Goal: Book appointment/travel/reservation

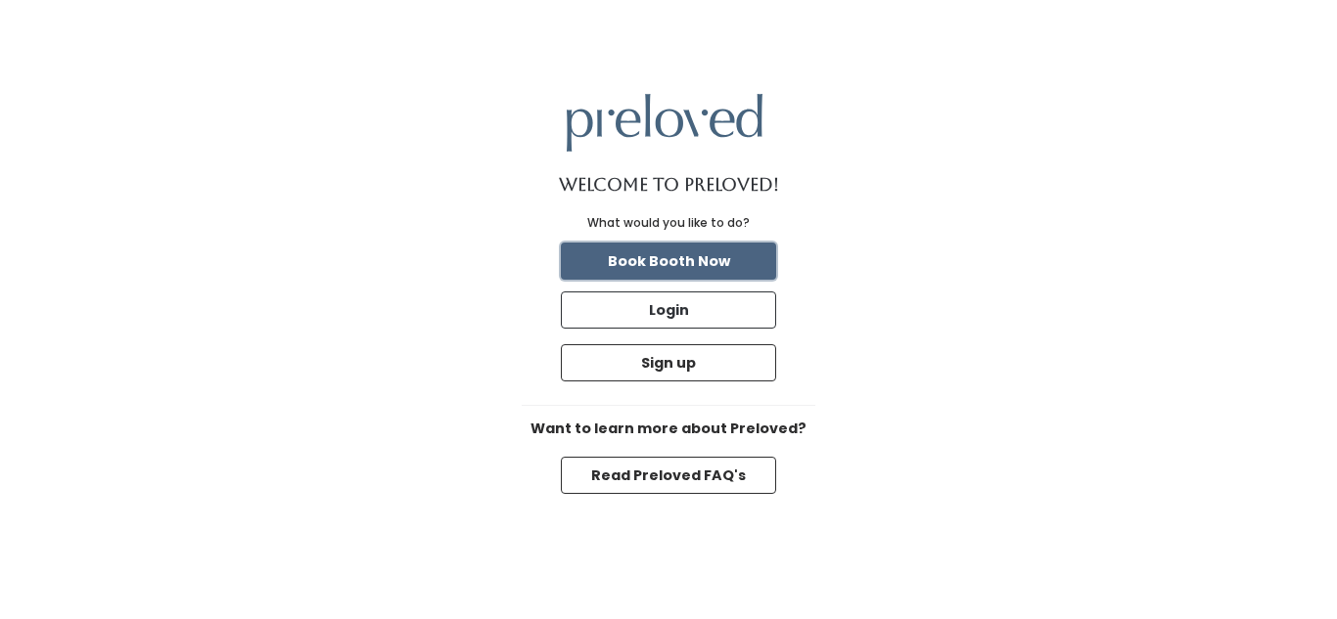
click at [741, 261] on button "Book Booth Now" at bounding box center [668, 261] width 215 height 37
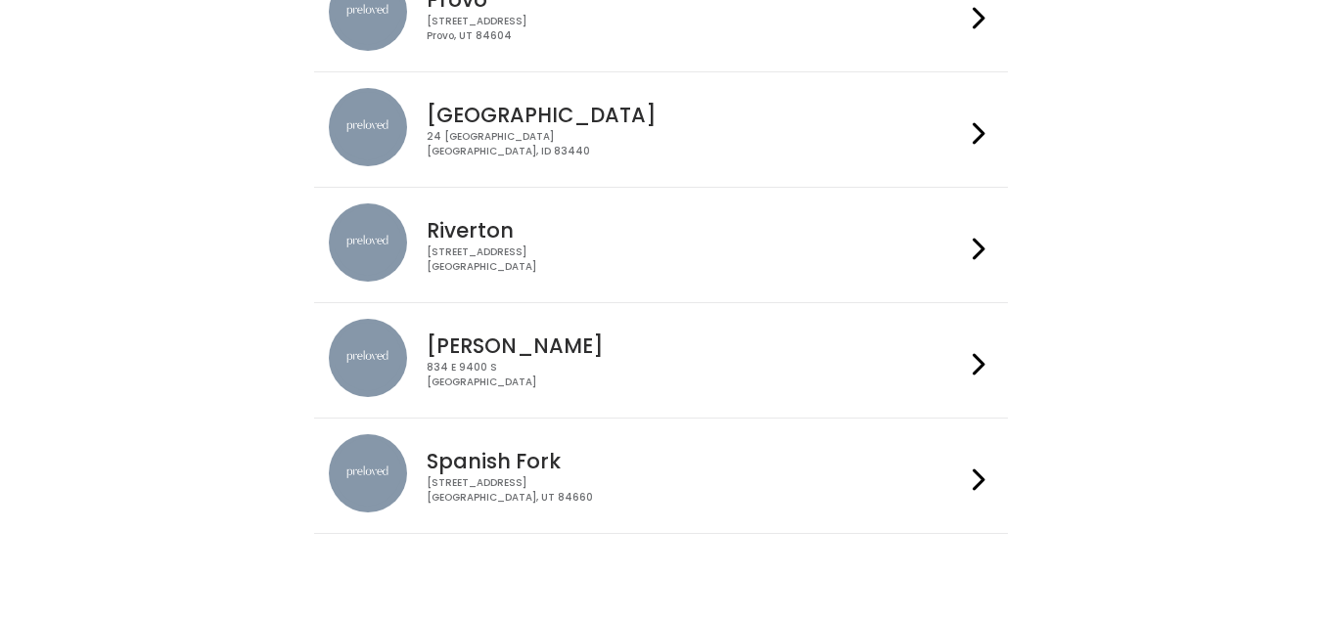
scroll to position [821, 0]
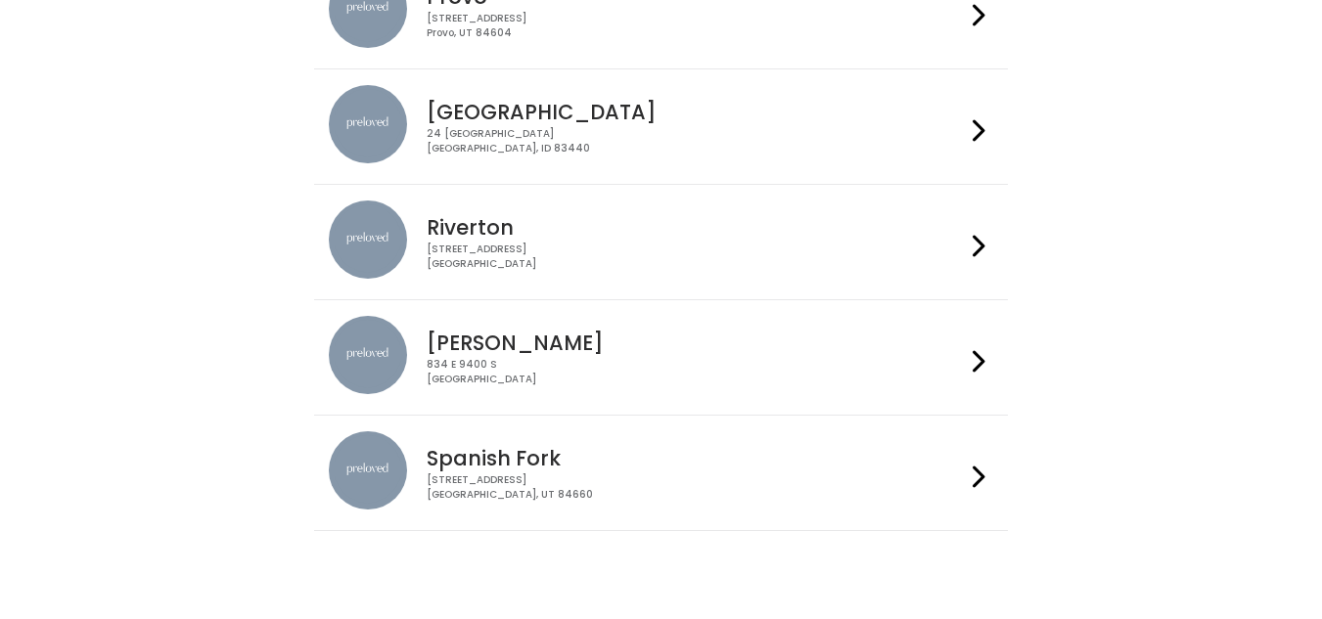
click at [753, 247] on div "2602 West 12600 South Riverton, UT 84065" at bounding box center [696, 257] width 538 height 28
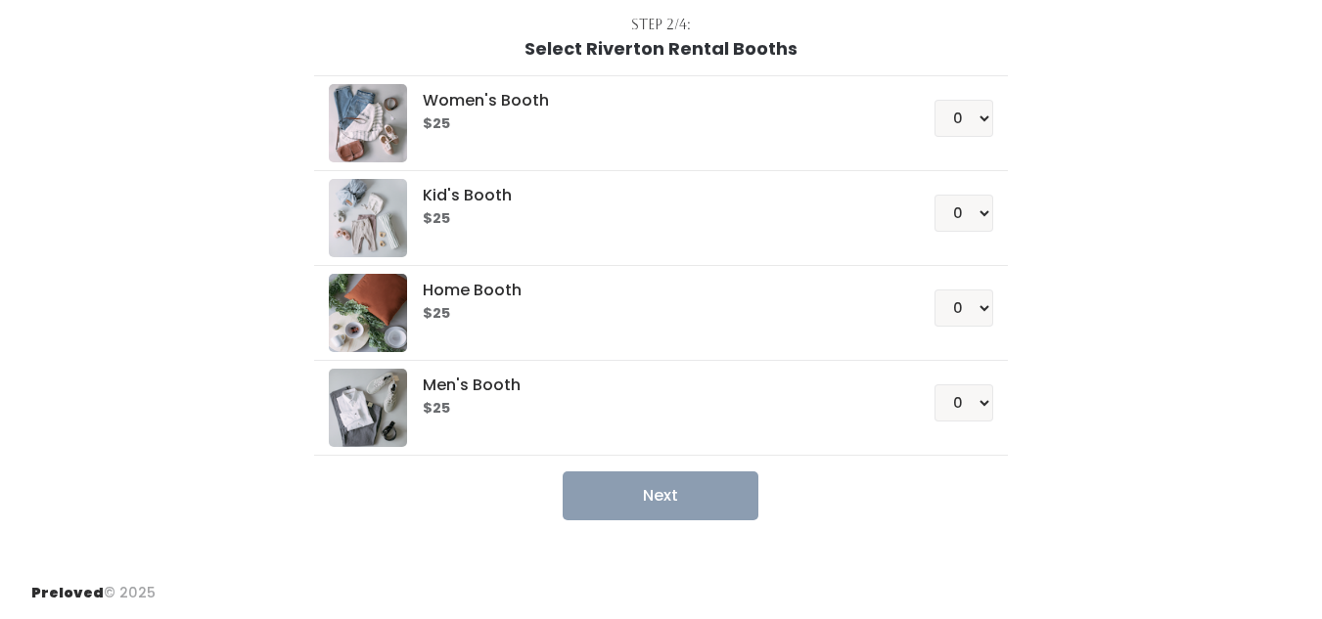
scroll to position [82, 0]
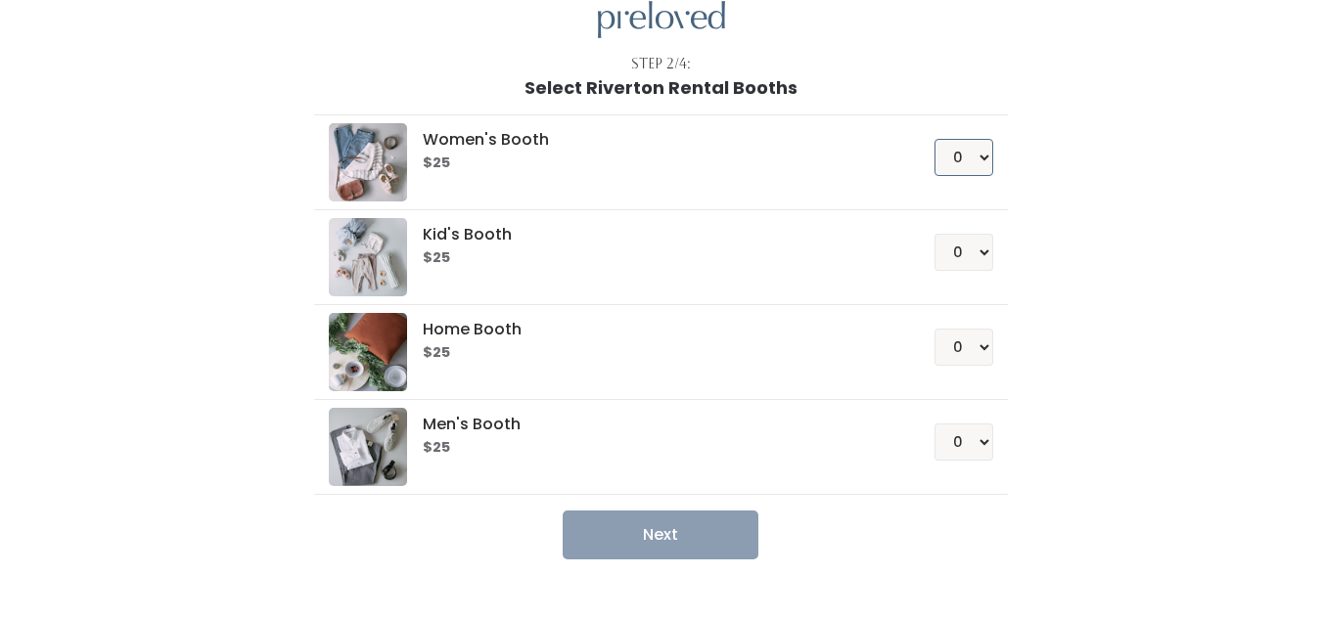
click at [961, 169] on select "0 1 2 3 4" at bounding box center [964, 157] width 59 height 37
select select "1"
click at [935, 139] on select "0 1 2 3 4" at bounding box center [964, 157] width 59 height 37
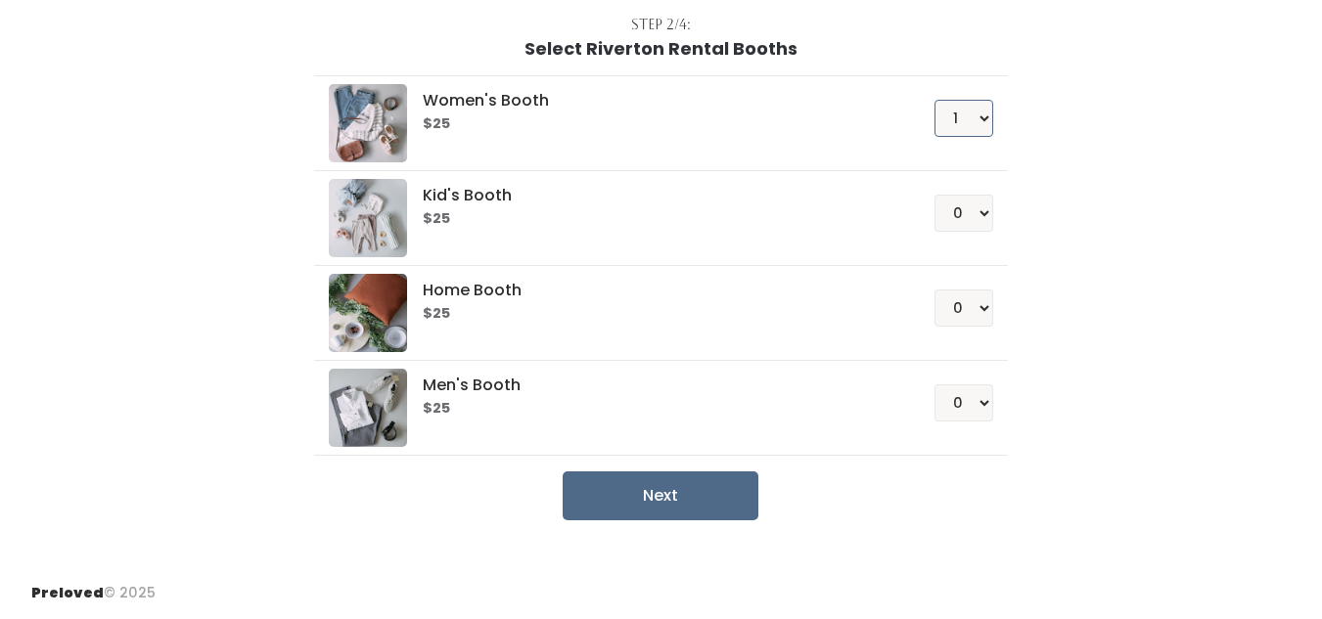
scroll to position [0, 0]
